Goal: Use online tool/utility: Utilize a website feature to perform a specific function

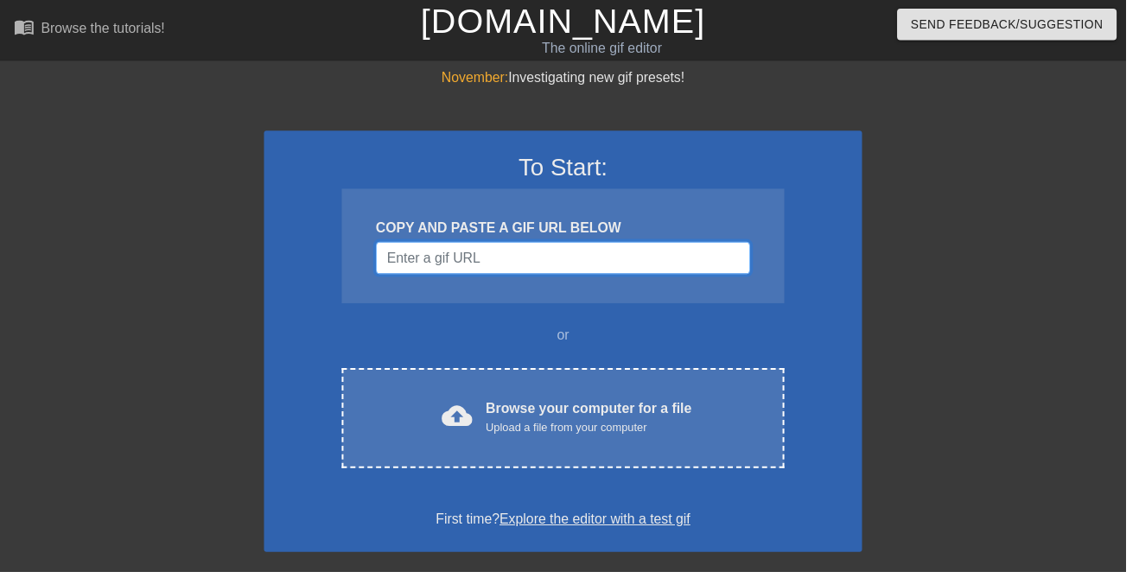
click at [714, 267] on input "Username" at bounding box center [569, 261] width 378 height 33
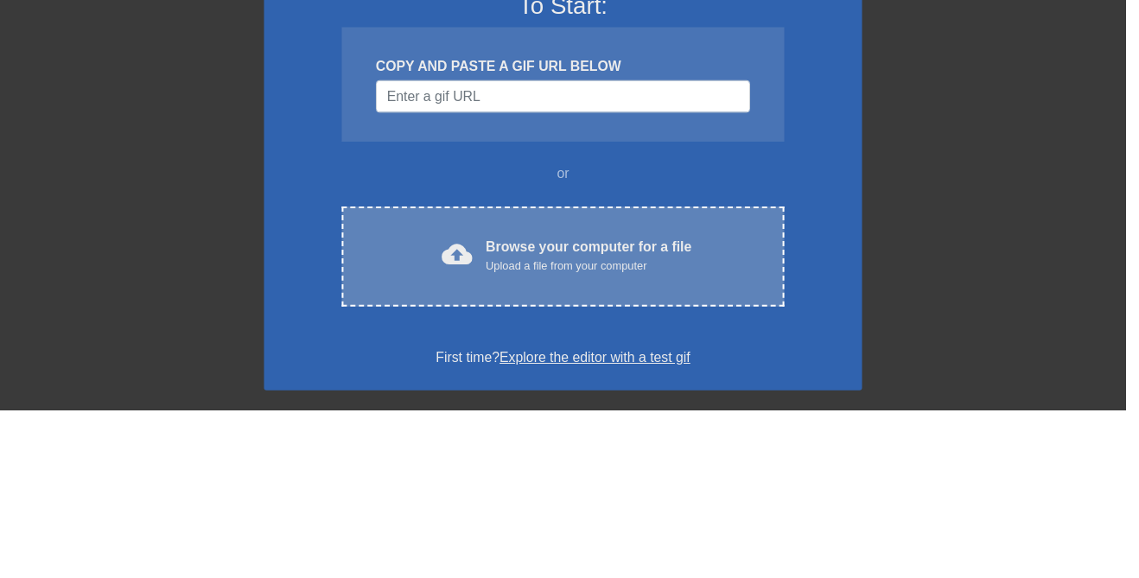
click at [718, 416] on div "cloud_upload Browse your computer for a file Upload a file from your computer" at bounding box center [569, 423] width 375 height 39
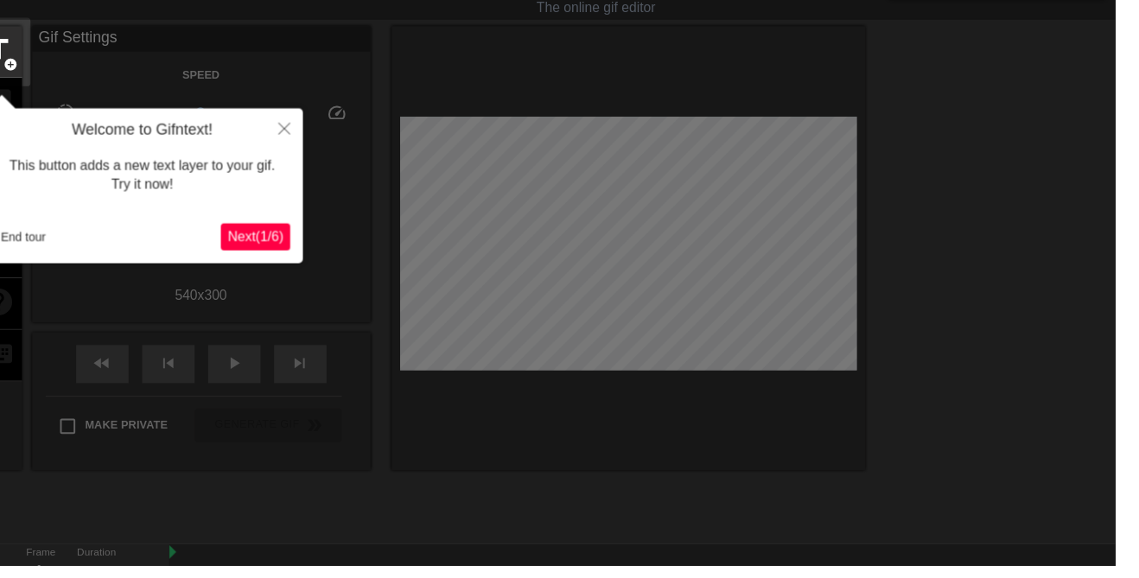
scroll to position [41, 0]
click at [297, 133] on button "Close" at bounding box center [290, 131] width 38 height 40
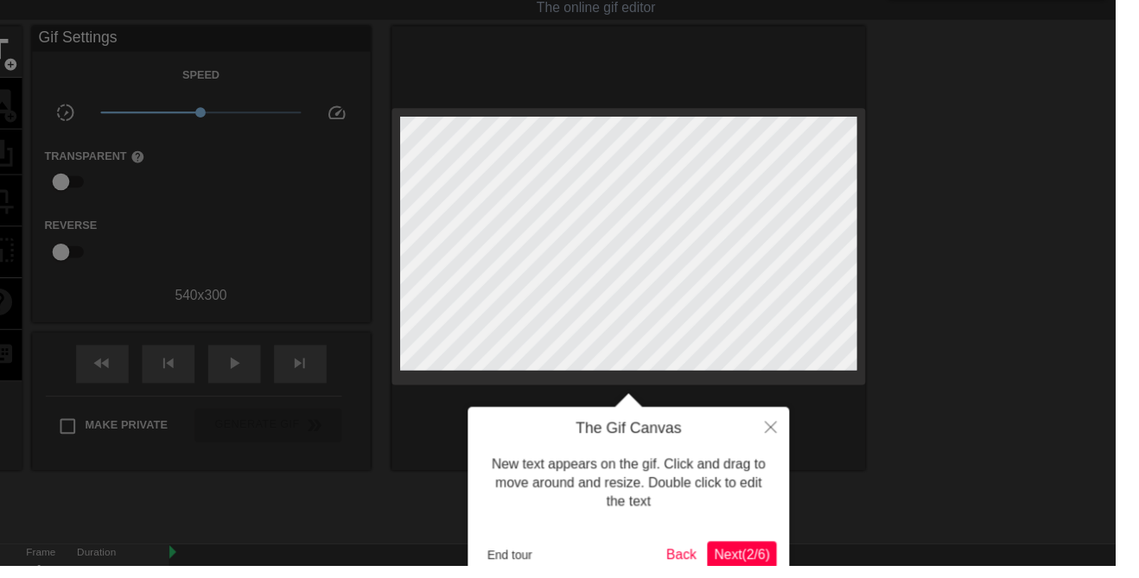
scroll to position [0, 0]
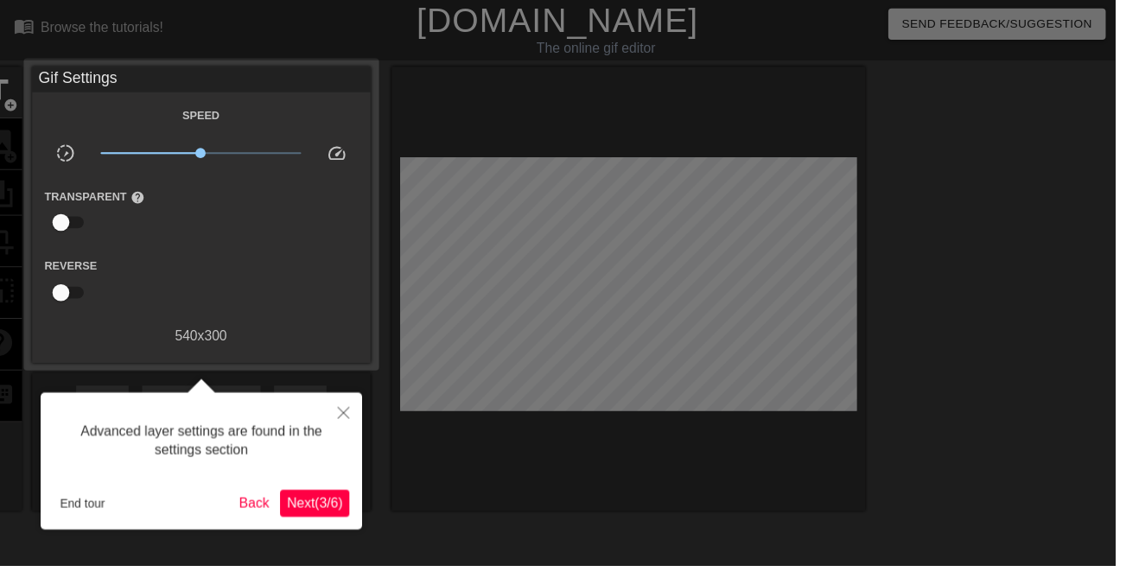
scroll to position [41, 0]
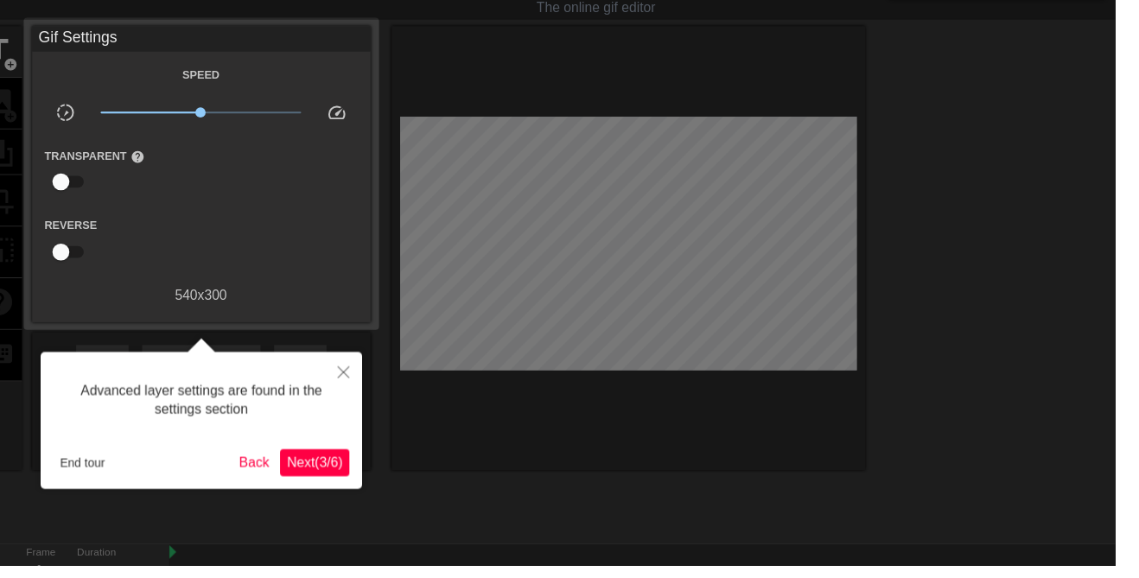
click at [343, 475] on span "Next ( 3 / 6 )" at bounding box center [321, 472] width 57 height 15
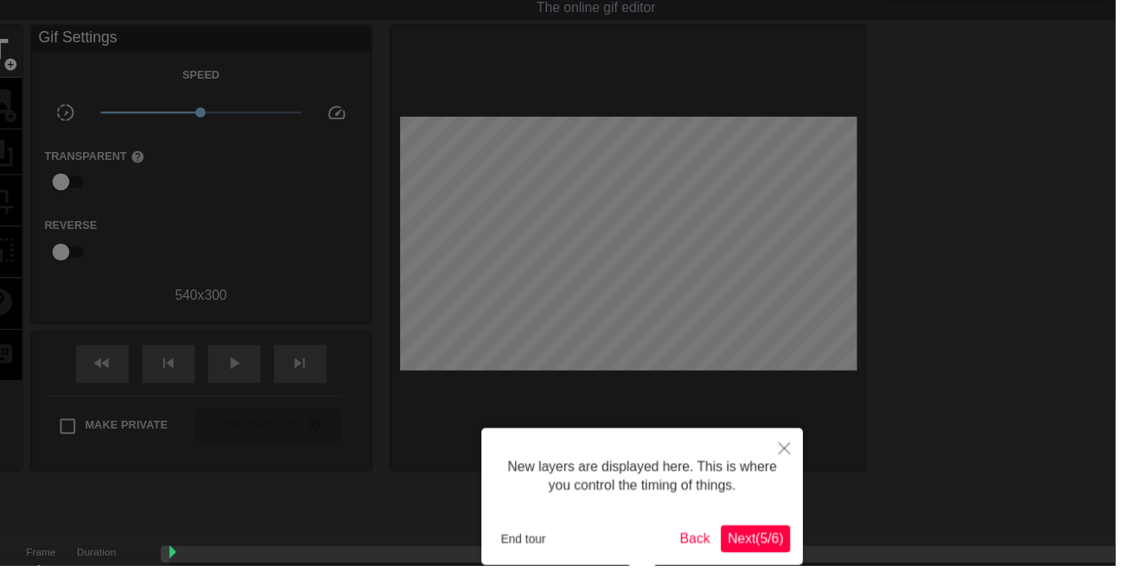
scroll to position [14, 0]
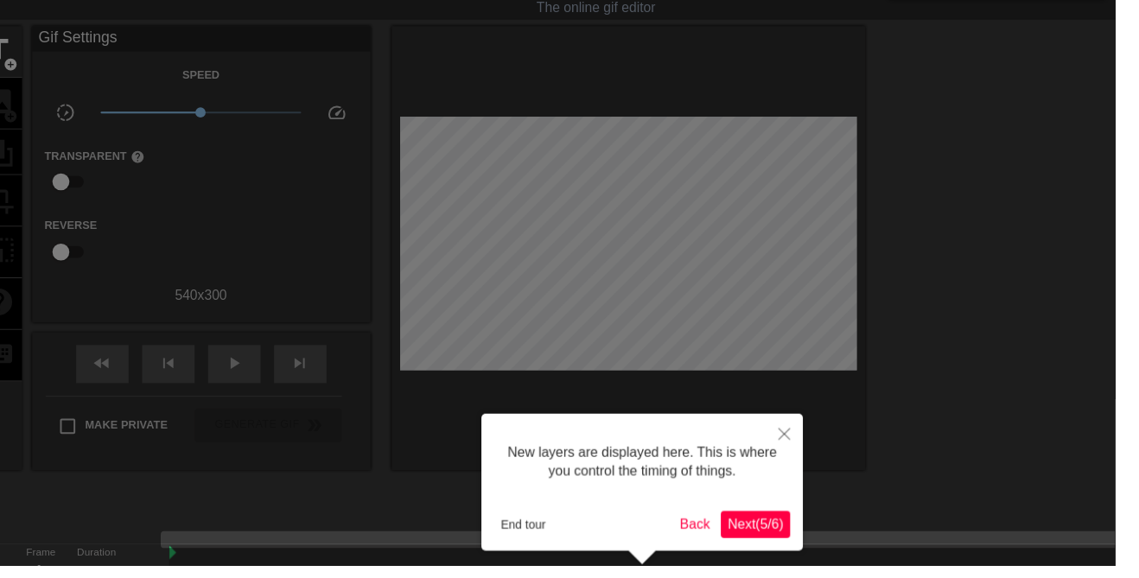
click at [779, 528] on span "Next ( 5 / 6 )" at bounding box center [771, 535] width 57 height 15
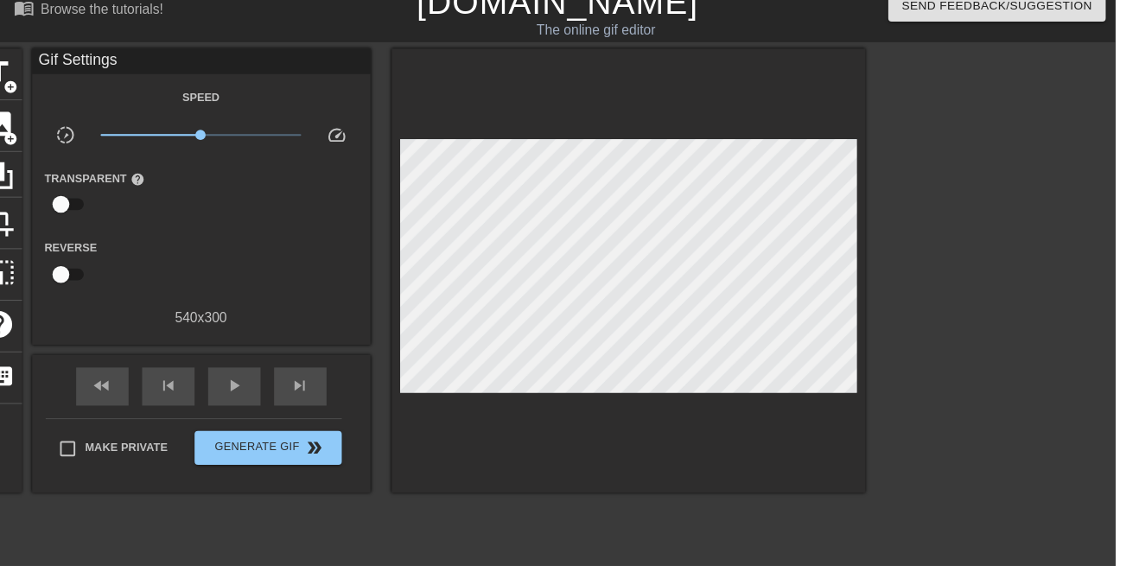
scroll to position [16, 0]
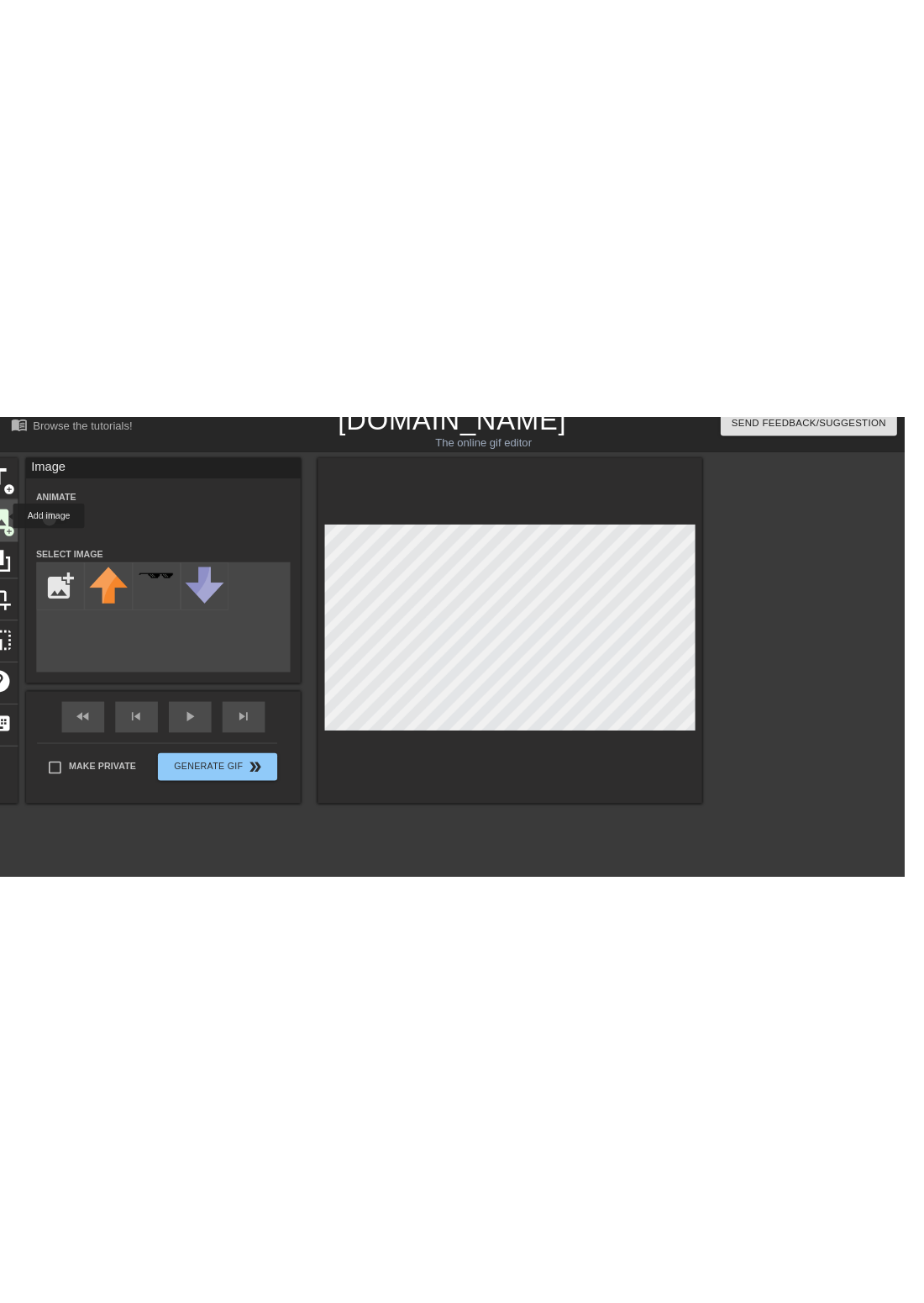
scroll to position [0, 0]
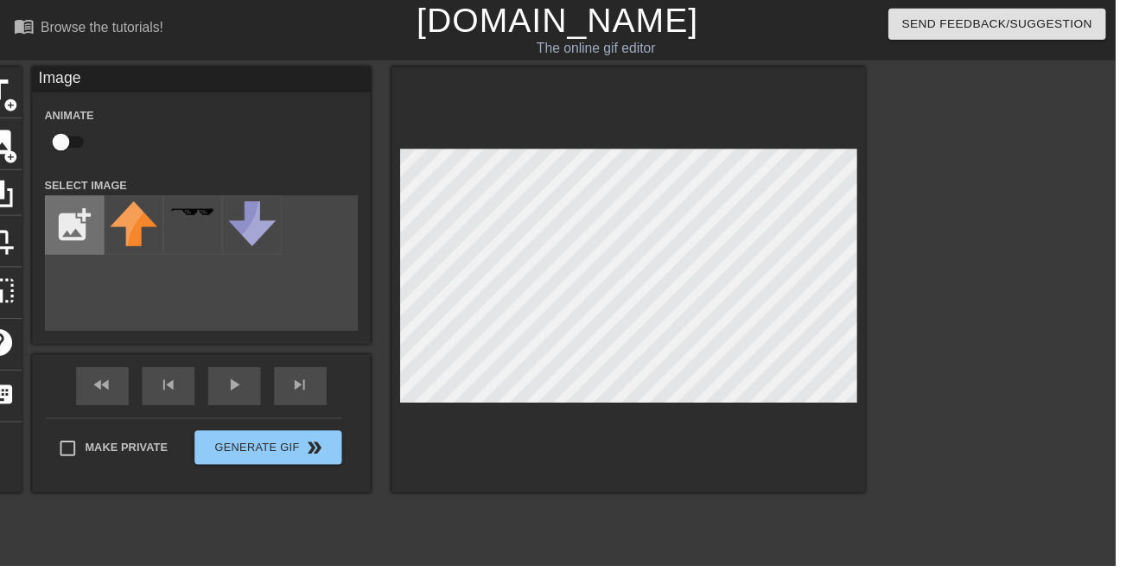
click at [80, 225] on input "file" at bounding box center [76, 229] width 59 height 59
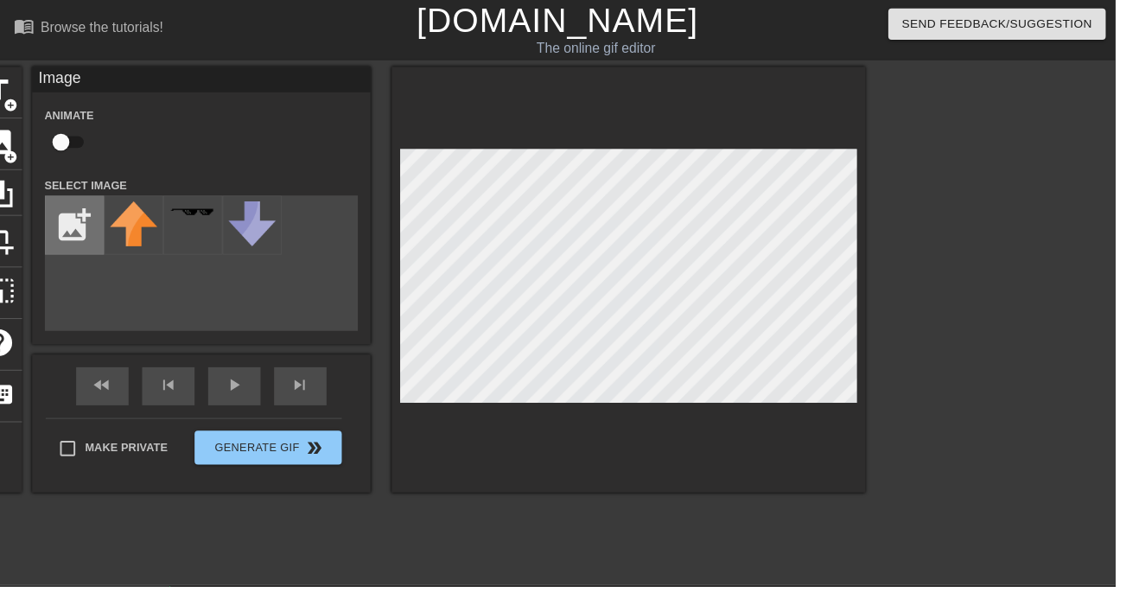
type input "C:\fakepath\Untitled246_20250911225500.png"
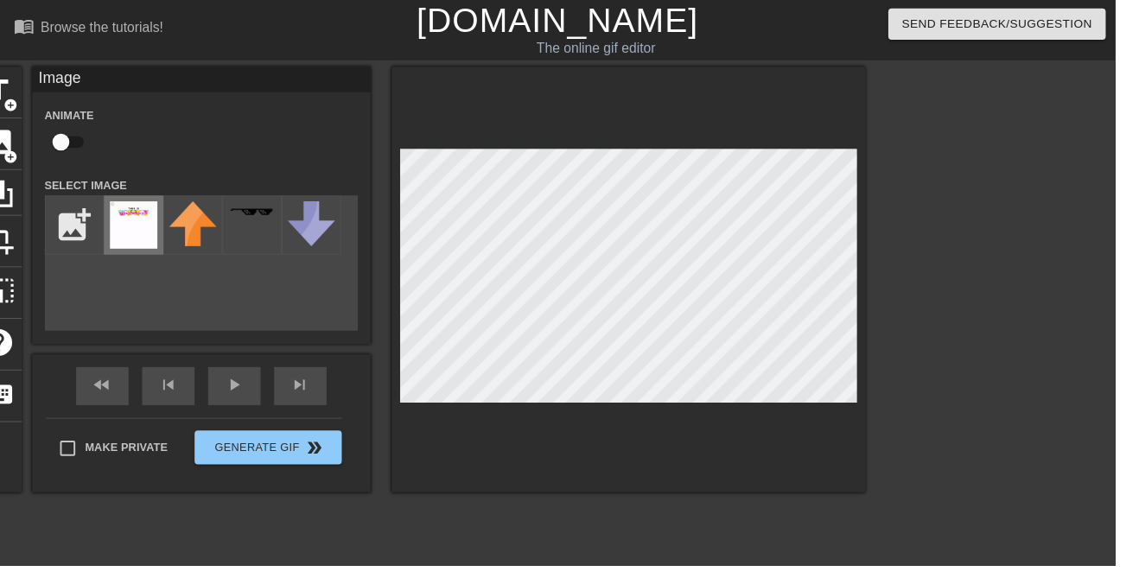
click at [156, 227] on img at bounding box center [136, 230] width 48 height 48
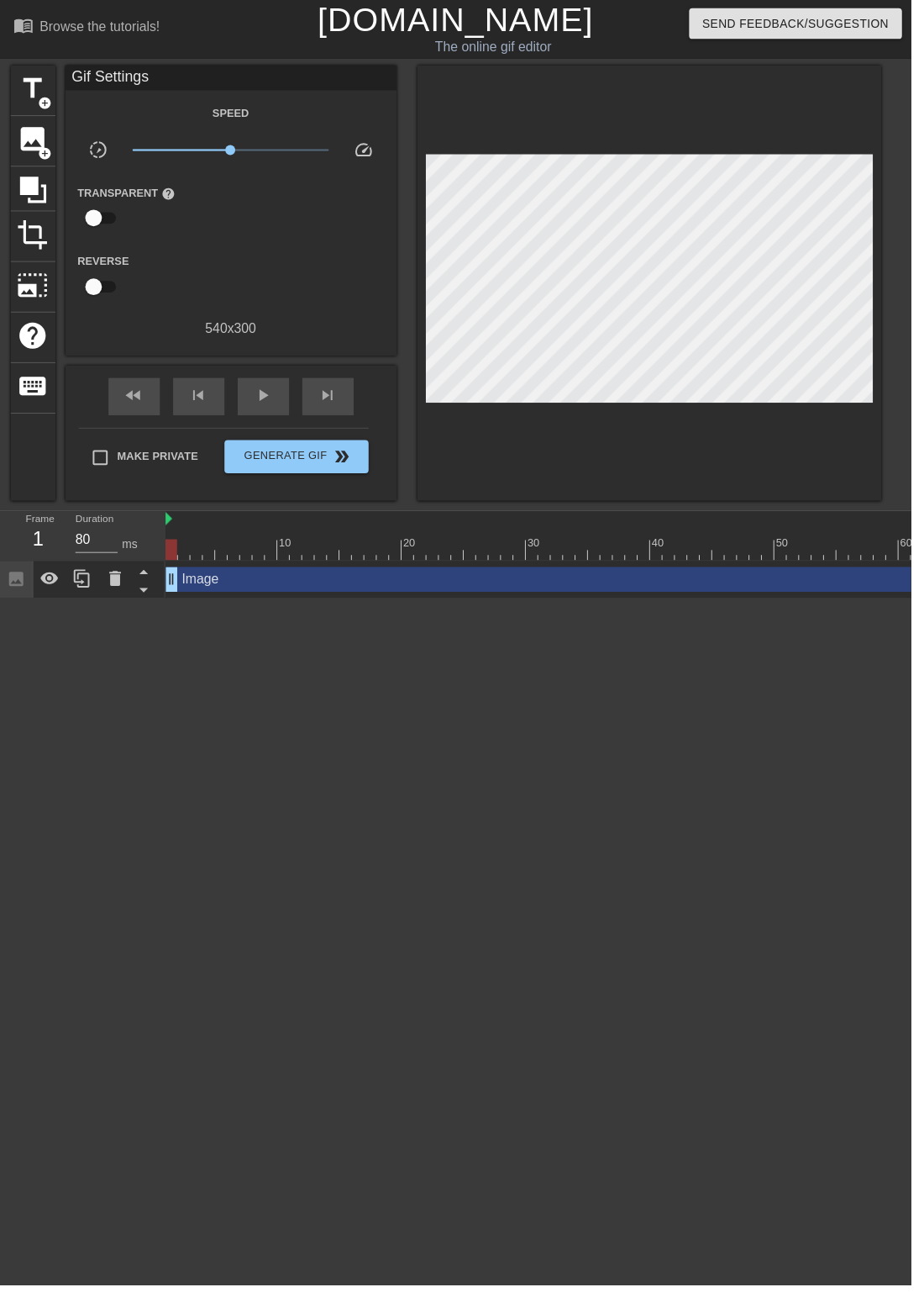
click at [172, 560] on div at bounding box center [174, 559] width 12 height 21
click at [417, 561] on div "Image drag_handle drag_handle" at bounding box center [874, 588] width 1412 height 25
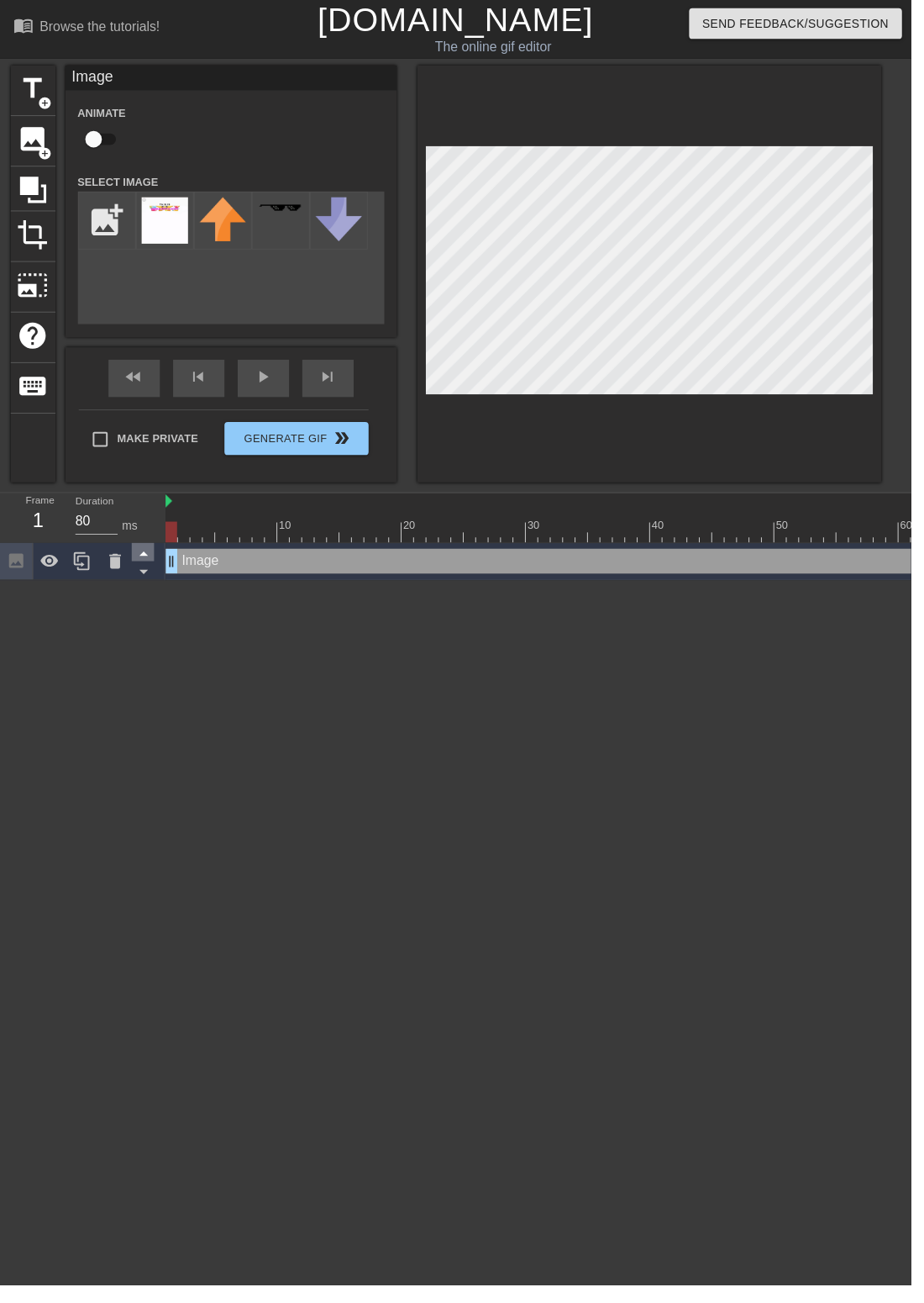
click at [145, 561] on icon at bounding box center [145, 561] width 9 height 4
